Goal: Information Seeking & Learning: Check status

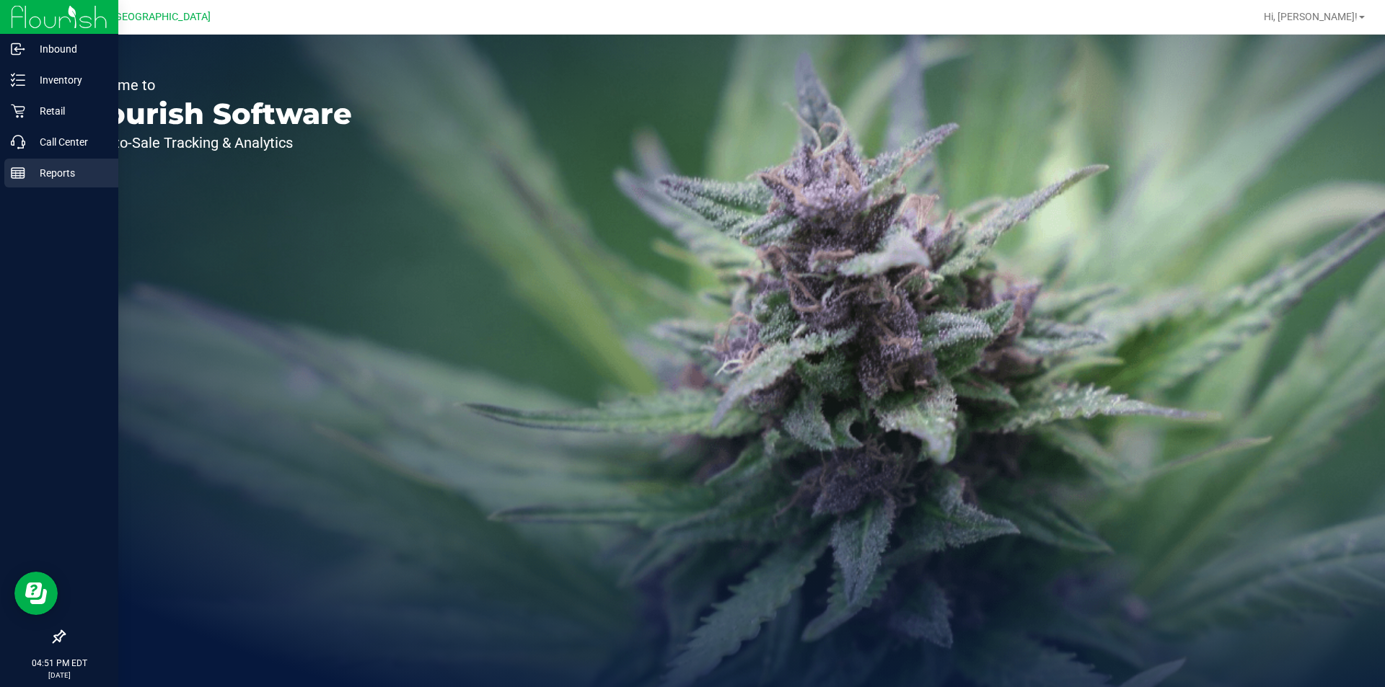
click at [30, 167] on p "Reports" at bounding box center [68, 172] width 87 height 17
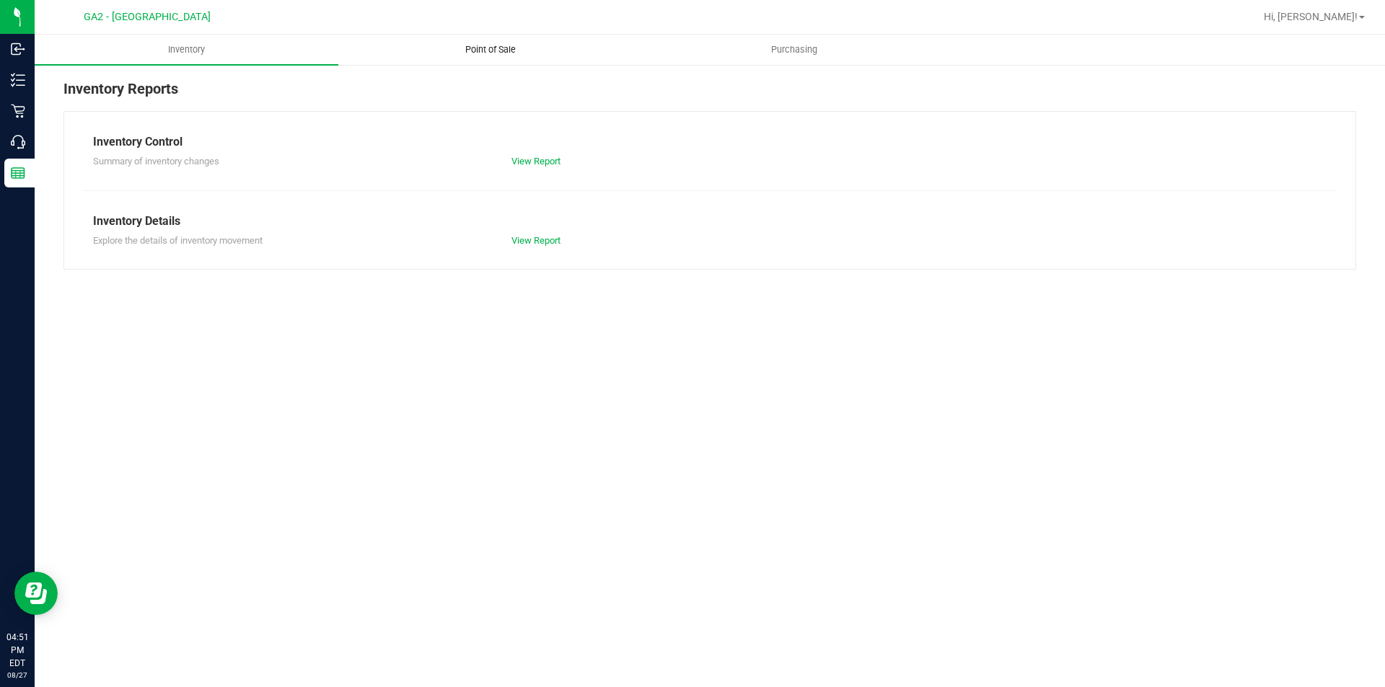
click at [509, 40] on uib-tab-heading "Point of Sale" at bounding box center [490, 49] width 302 height 29
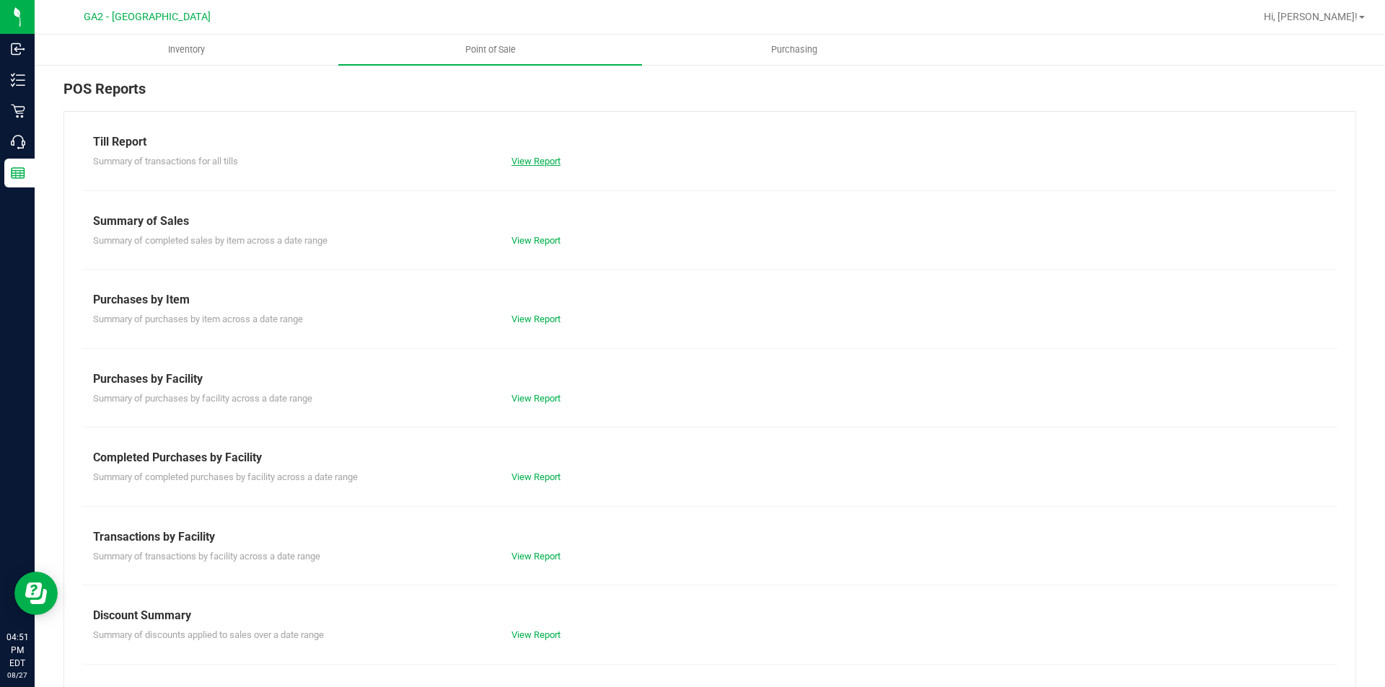
click at [538, 163] on link "View Report" at bounding box center [535, 161] width 49 height 11
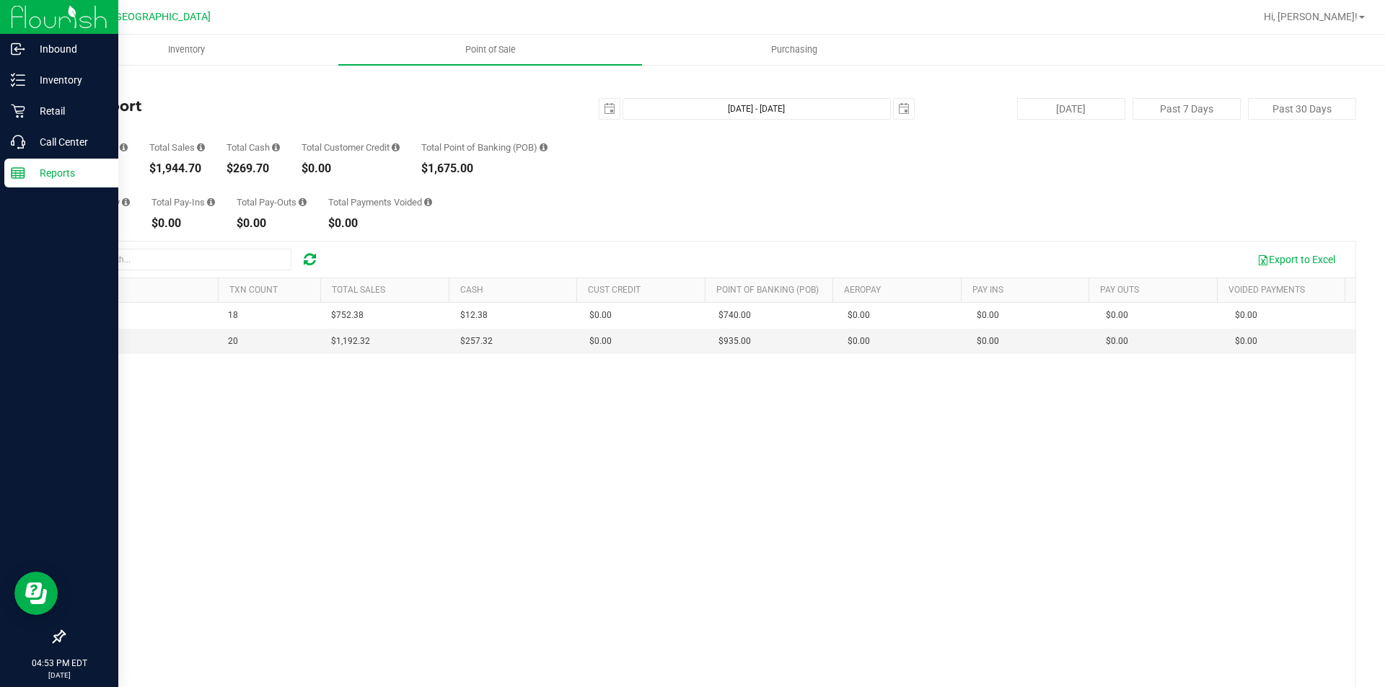
click at [52, 9] on img at bounding box center [59, 17] width 97 height 34
